Goal: Complete application form

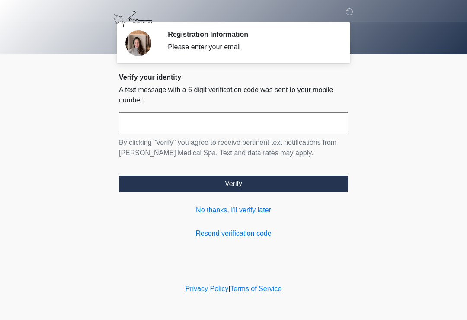
click at [287, 121] on input "text" at bounding box center [233, 124] width 229 height 22
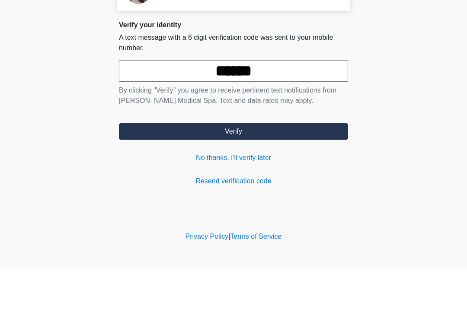
type input "******"
click at [237, 176] on button "Verify" at bounding box center [233, 184] width 229 height 16
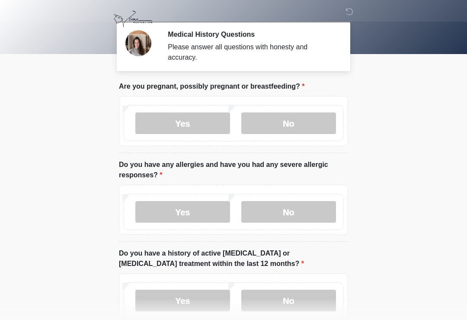
click at [302, 129] on label "No" at bounding box center [289, 124] width 95 height 22
click at [322, 212] on label "No" at bounding box center [289, 212] width 95 height 22
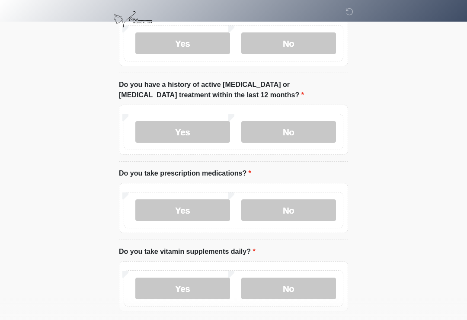
scroll to position [169, 0]
click at [313, 133] on label "No" at bounding box center [289, 132] width 95 height 22
click at [292, 207] on label "No" at bounding box center [289, 210] width 95 height 22
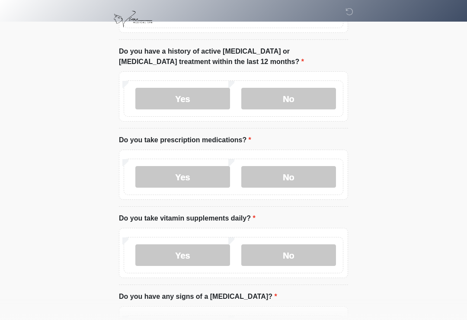
scroll to position [253, 0]
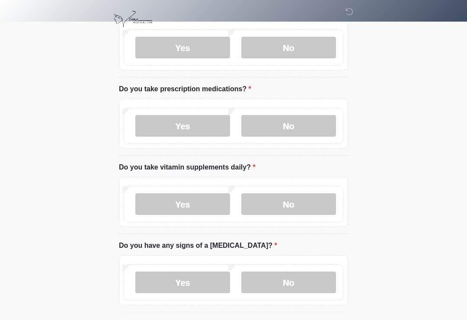
click at [208, 202] on label "Yes" at bounding box center [182, 204] width 95 height 22
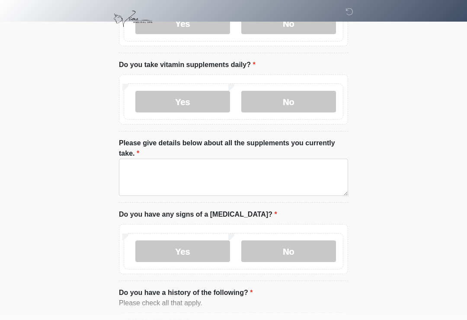
scroll to position [369, 0]
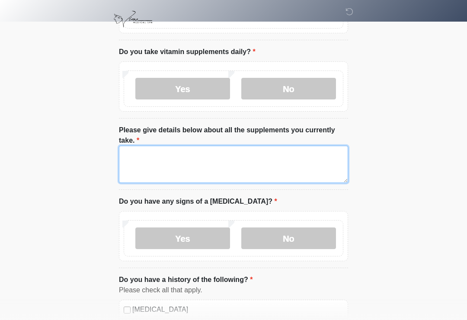
click at [306, 168] on textarea "Please give details below about all the supplements you currently take." at bounding box center [233, 164] width 229 height 37
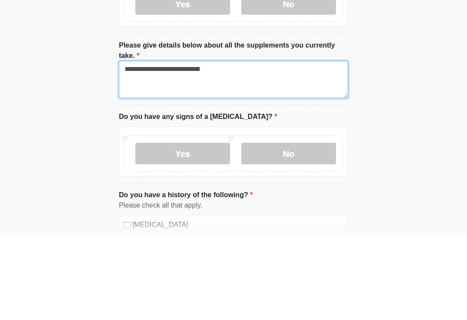
type textarea "**********"
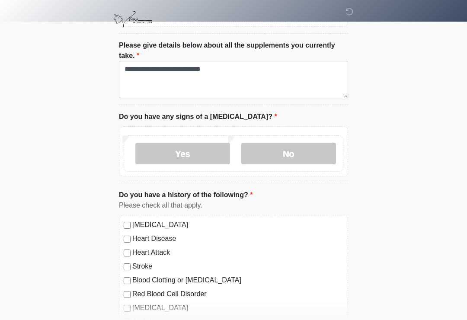
click at [314, 154] on label "No" at bounding box center [289, 154] width 95 height 22
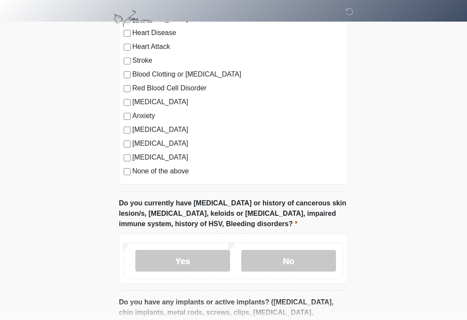
scroll to position [667, 0]
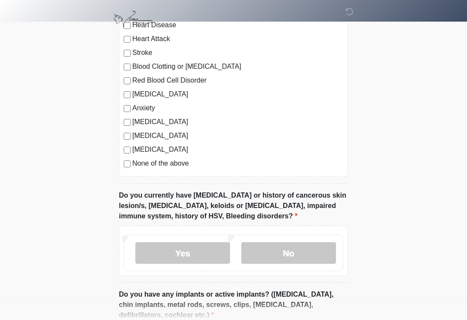
click at [299, 249] on label "No" at bounding box center [289, 253] width 95 height 22
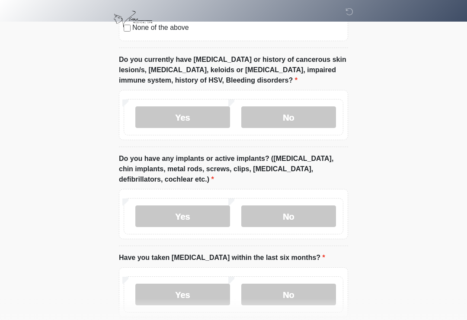
scroll to position [851, 0]
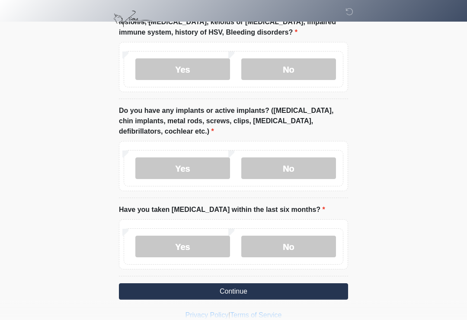
click at [306, 164] on label "No" at bounding box center [289, 169] width 95 height 22
click at [302, 236] on label "No" at bounding box center [289, 247] width 95 height 22
click at [277, 289] on button "Continue" at bounding box center [233, 292] width 229 height 16
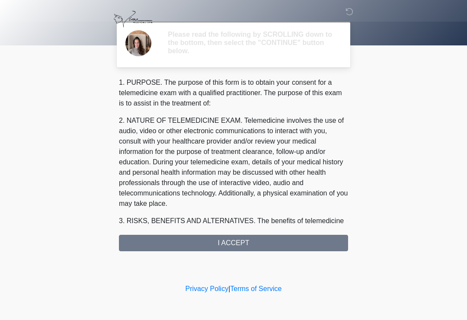
scroll to position [0, 0]
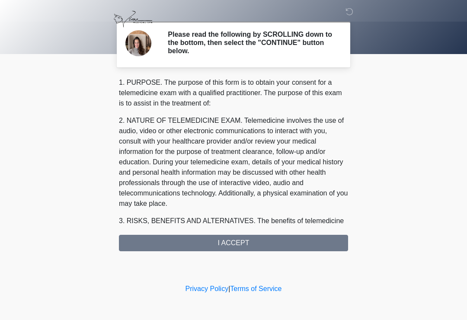
click at [292, 235] on div "1. PURPOSE. The purpose of this form is to obtain your consent for a telemedici…" at bounding box center [233, 164] width 229 height 174
click at [239, 242] on div "1. PURPOSE. The purpose of this form is to obtain your consent for a telemedici…" at bounding box center [233, 164] width 229 height 174
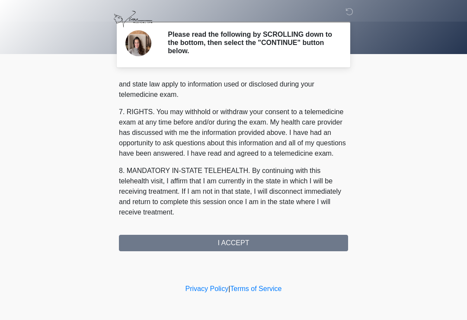
scroll to position [376, 0]
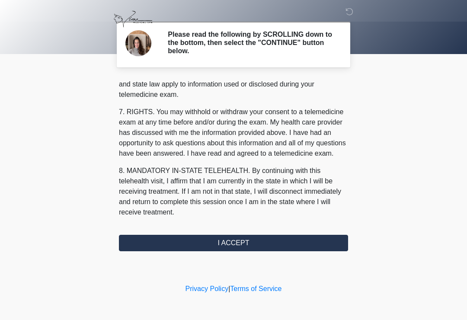
click at [255, 243] on button "I ACCEPT" at bounding box center [233, 243] width 229 height 16
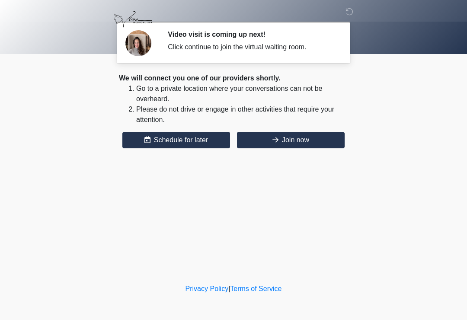
click at [306, 141] on button "Join now" at bounding box center [291, 140] width 108 height 16
